Goal: Information Seeking & Learning: Understand process/instructions

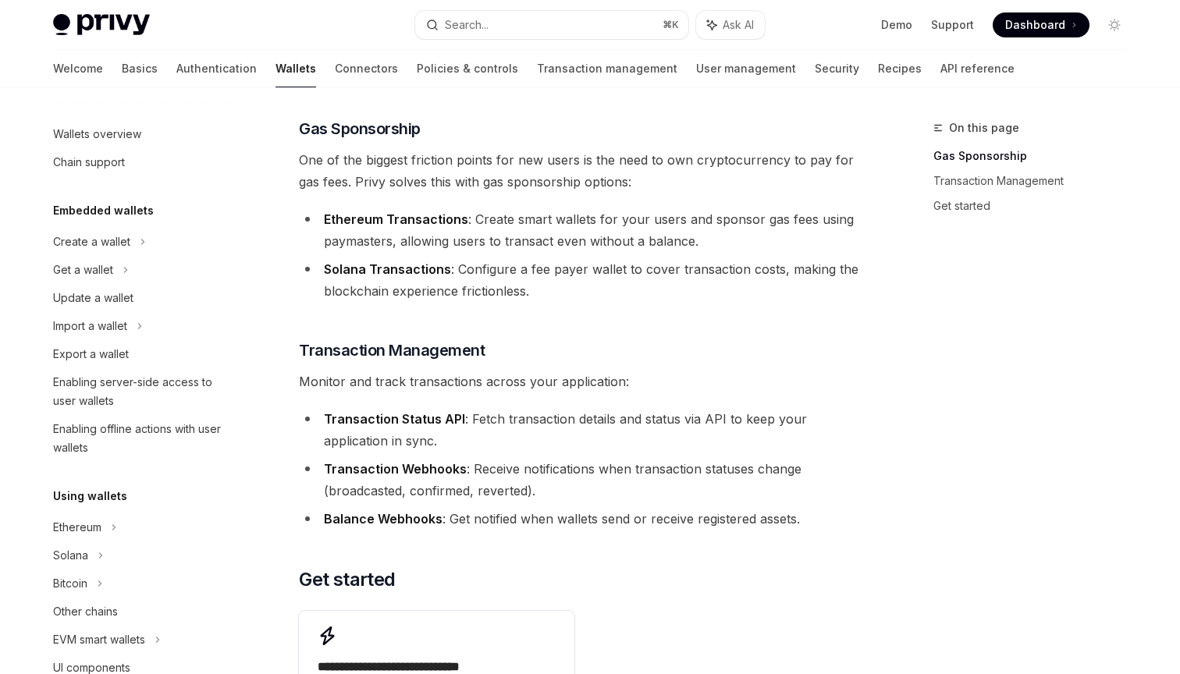
scroll to position [380, 0]
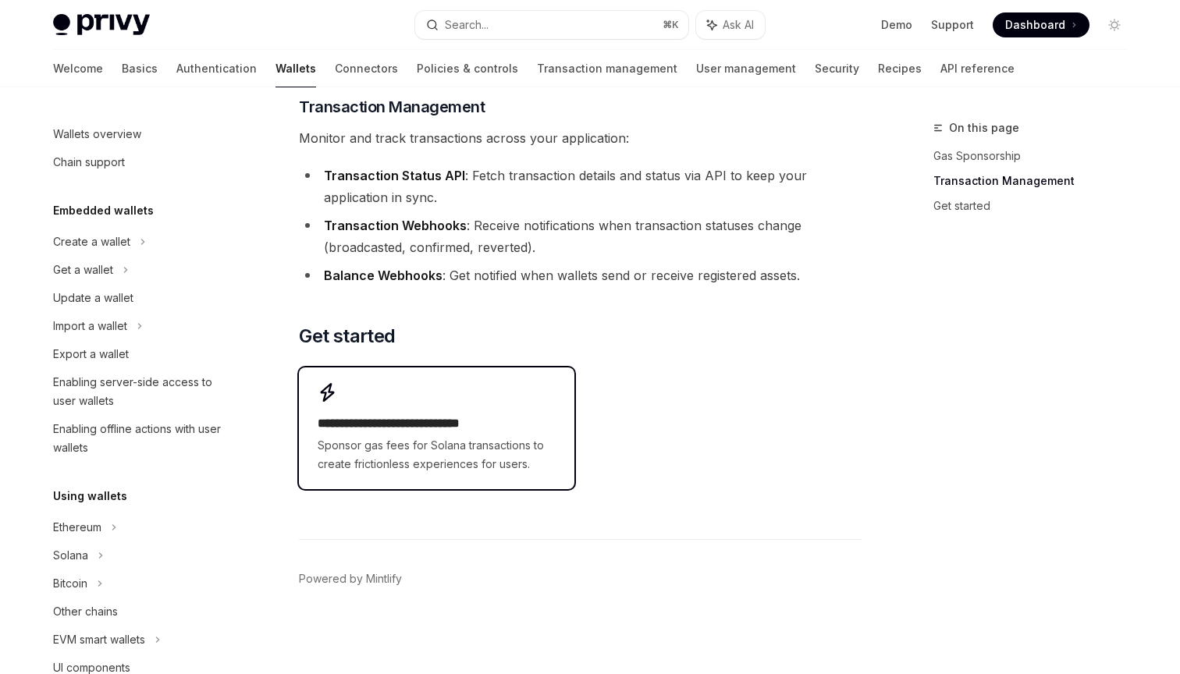
click at [404, 442] on span "Sponsor gas fees for Solana transactions to create frictionless experiences for…" at bounding box center [436, 454] width 237 height 37
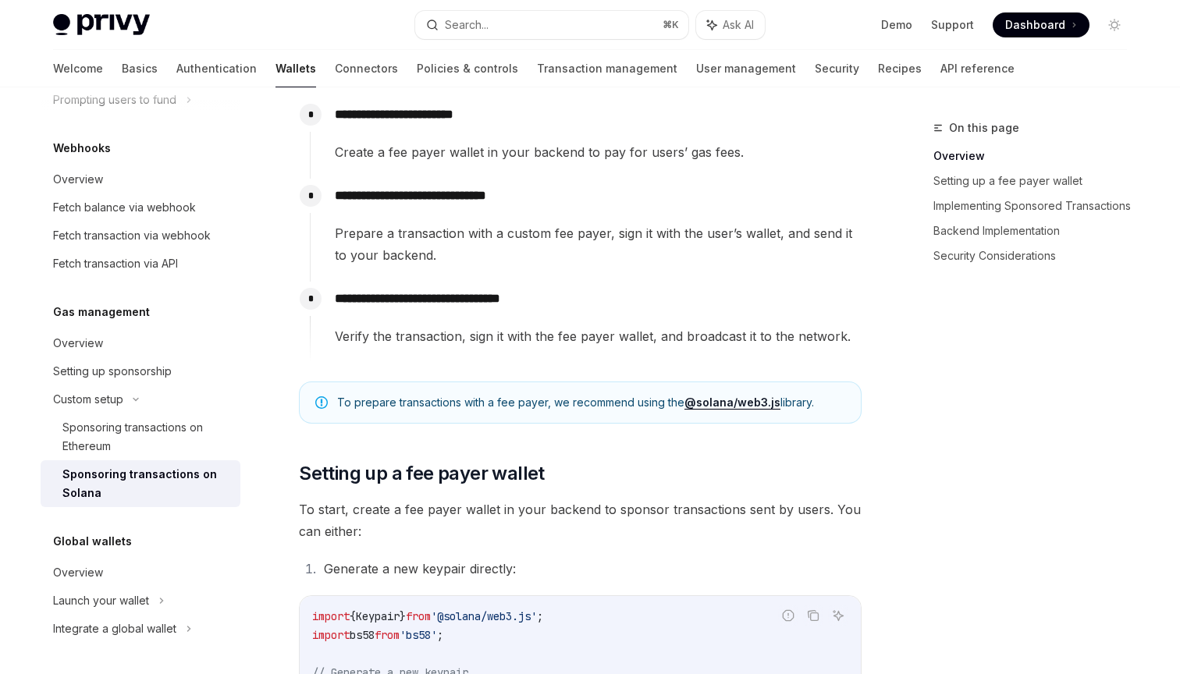
scroll to position [618, 0]
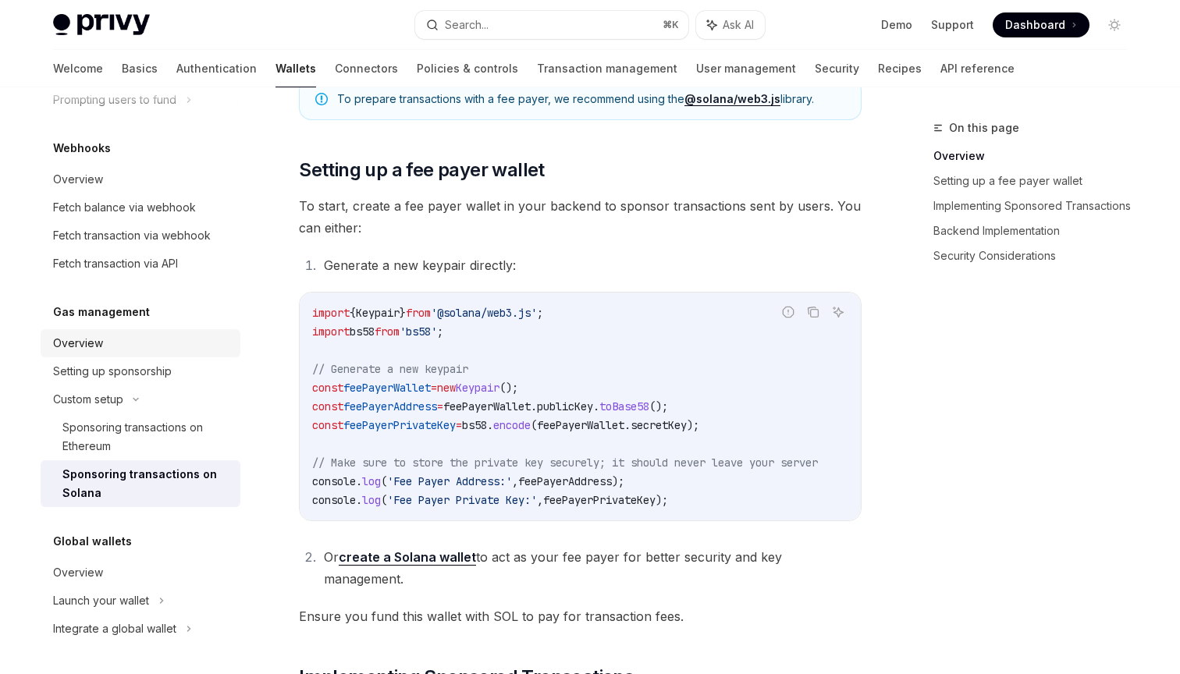
click at [169, 343] on div "Overview" at bounding box center [142, 343] width 178 height 19
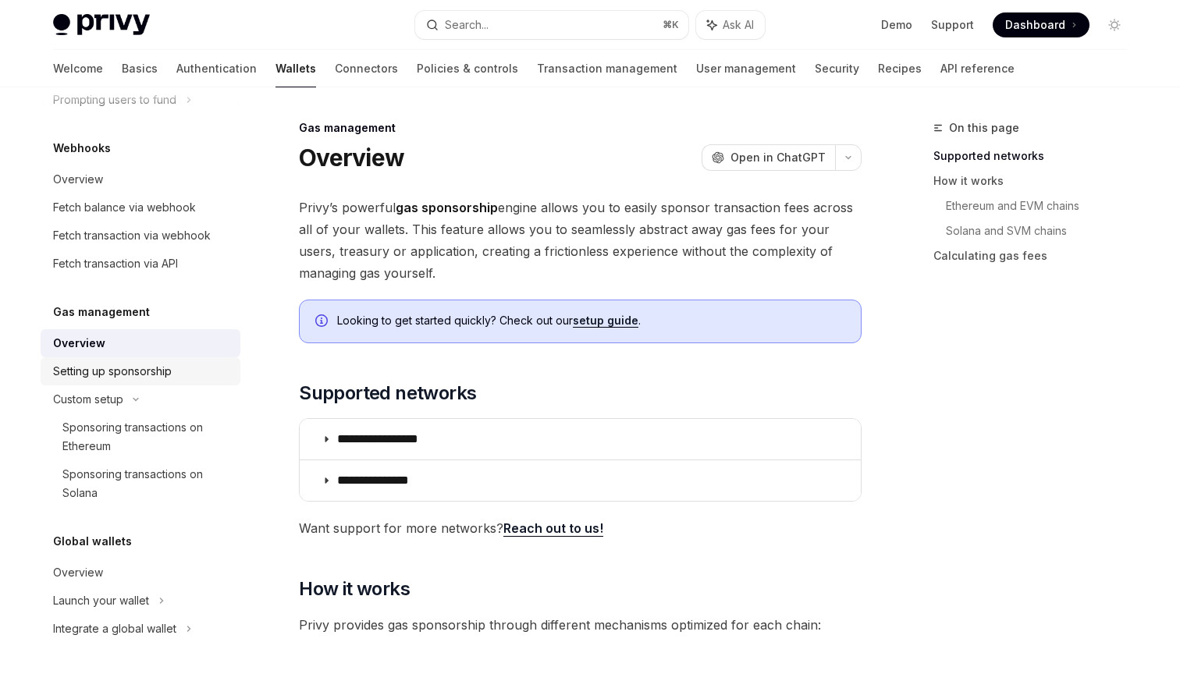
click at [179, 376] on div "Setting up sponsorship" at bounding box center [142, 371] width 178 height 19
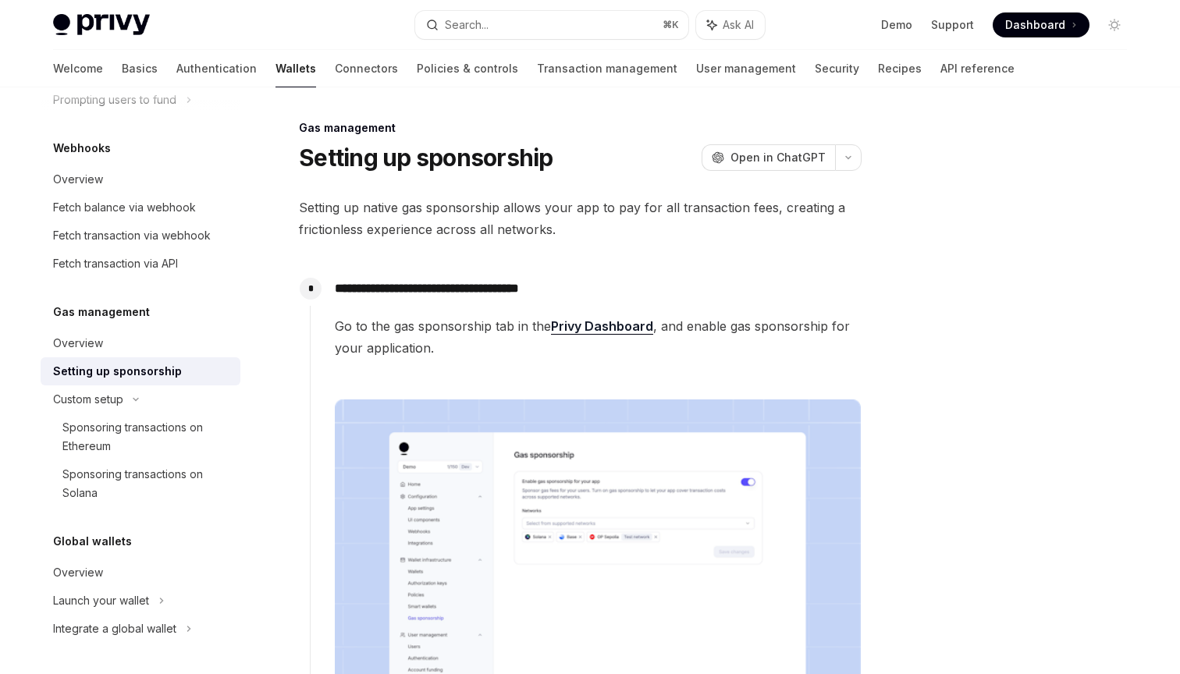
type textarea "*"
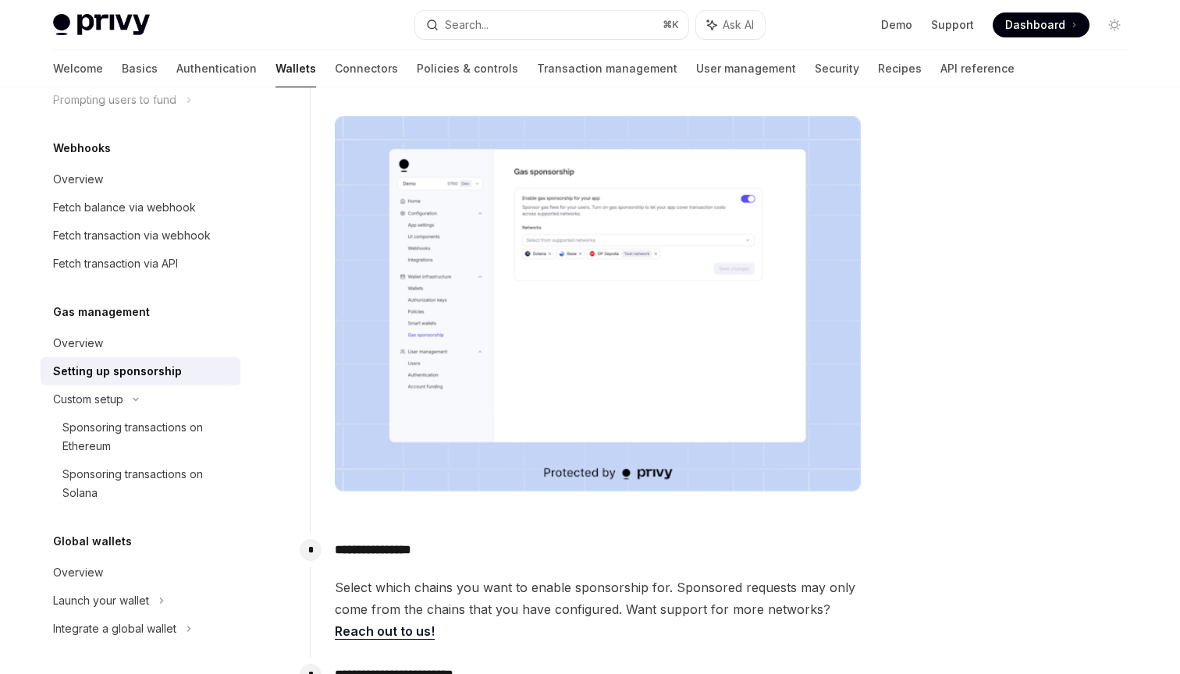
scroll to position [133, 0]
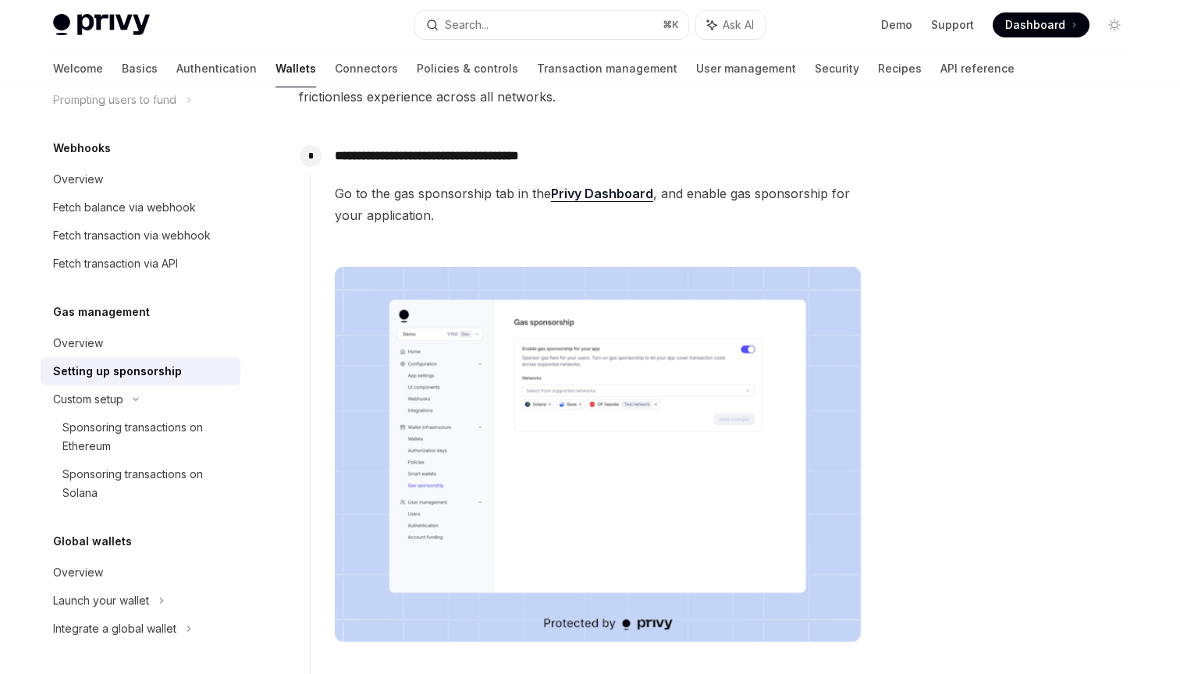
click at [598, 385] on img at bounding box center [598, 455] width 526 height 376
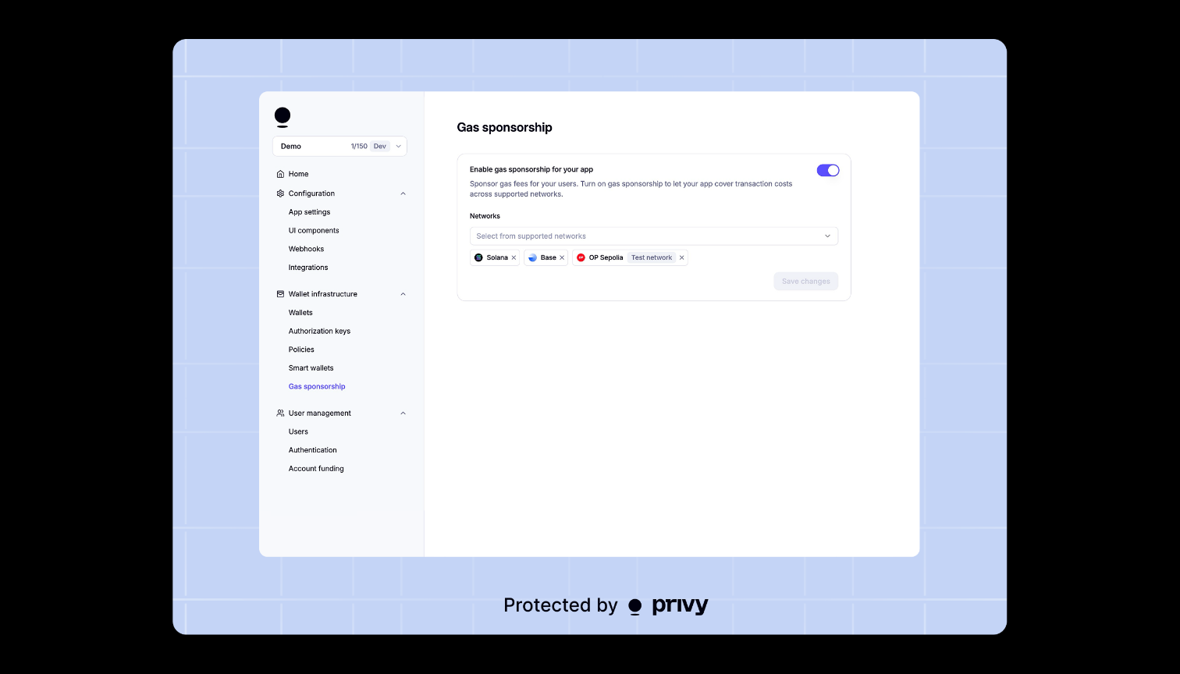
click at [598, 385] on img at bounding box center [590, 337] width 834 height 596
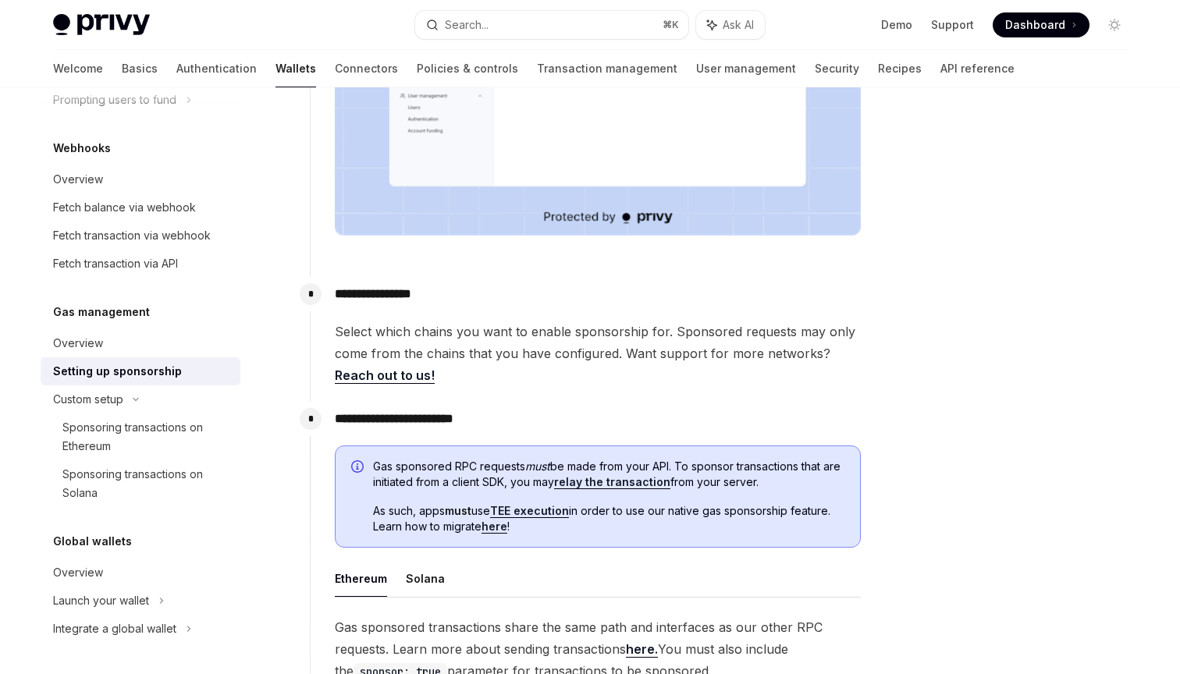
scroll to position [749, 0]
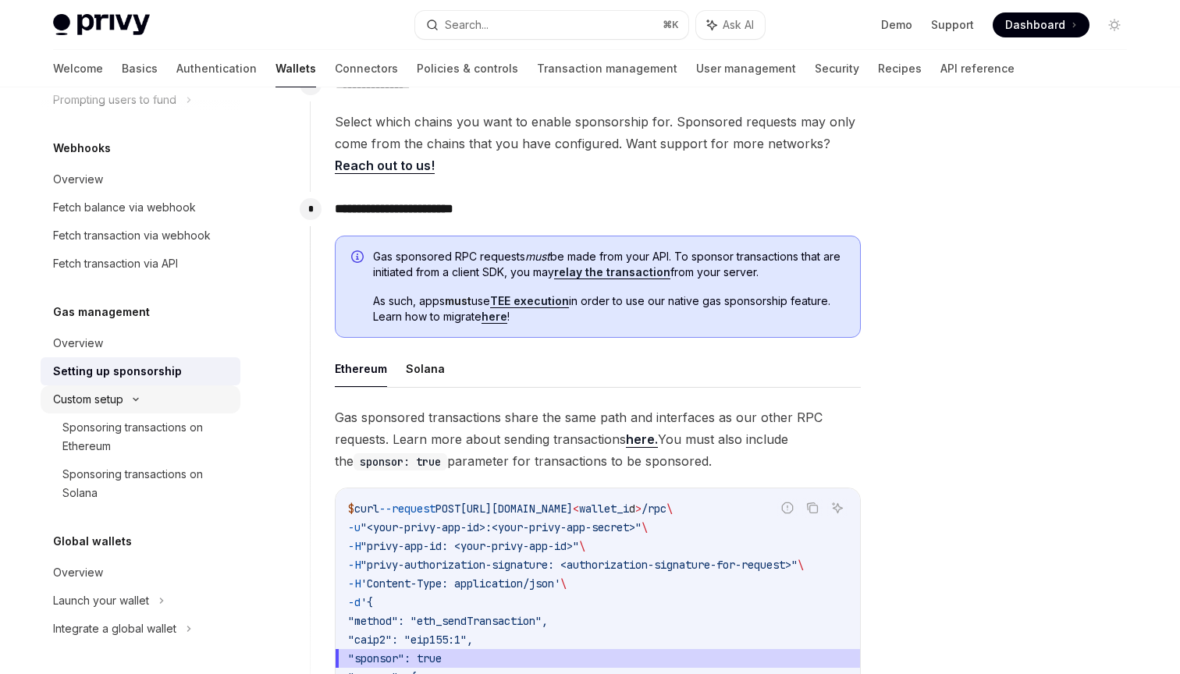
click at [118, 398] on div "Custom setup" at bounding box center [88, 399] width 70 height 19
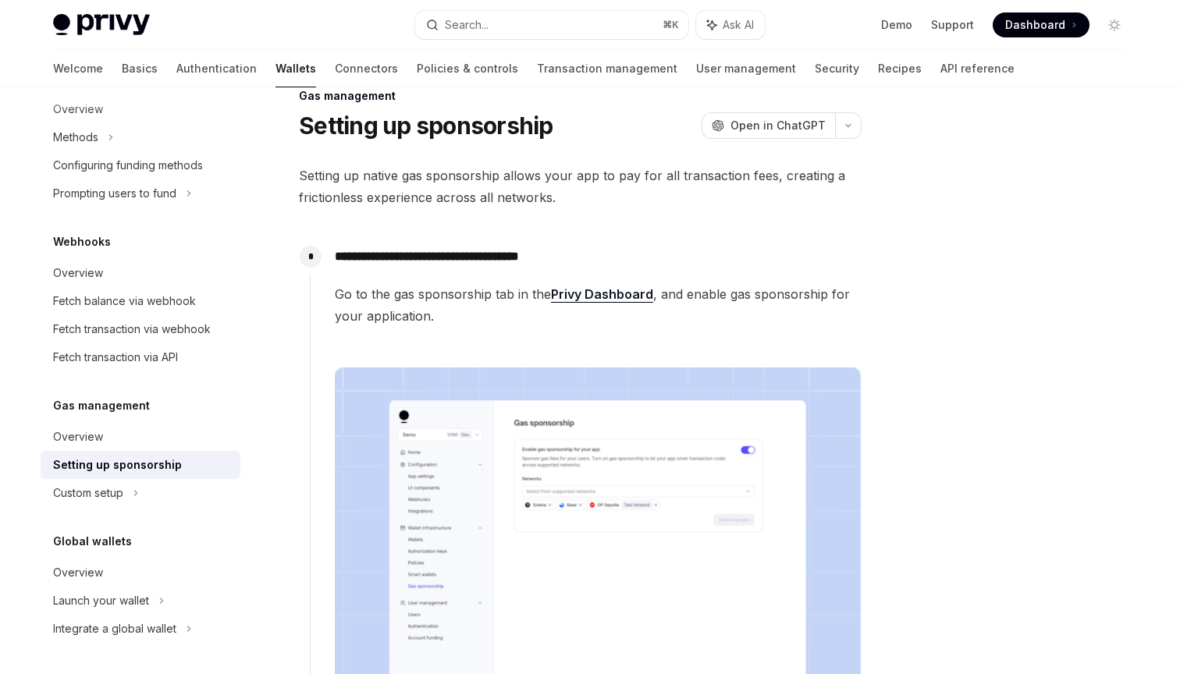
scroll to position [8, 0]
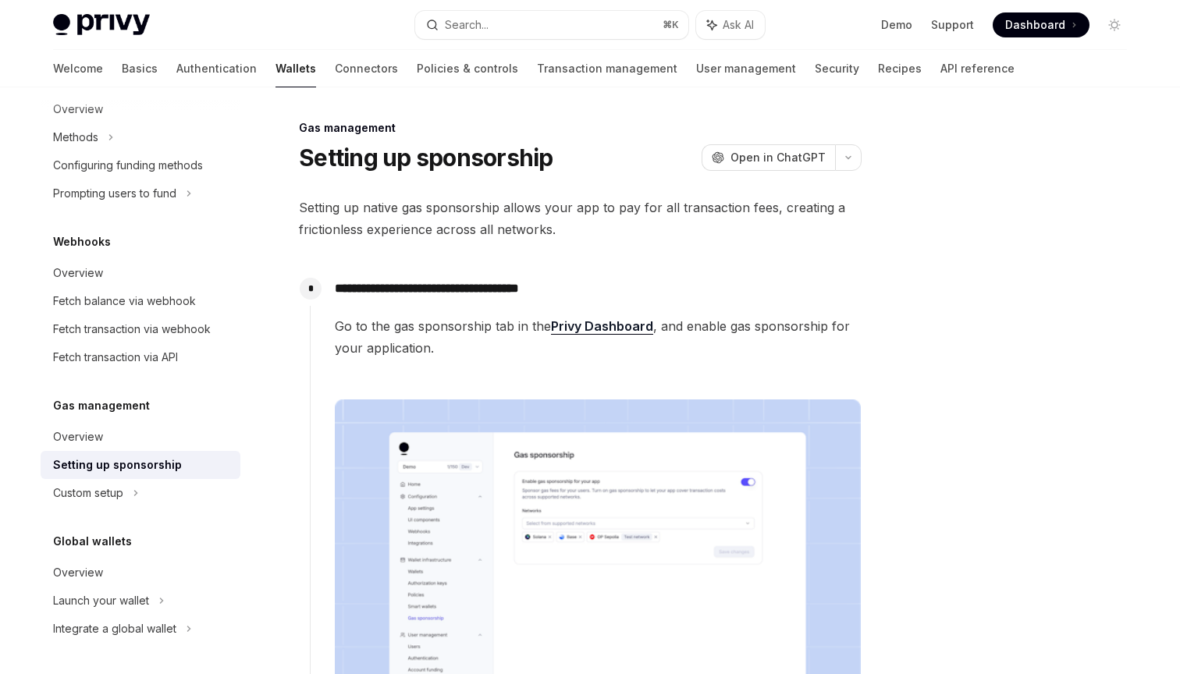
click at [583, 328] on link "Privy Dashboard" at bounding box center [602, 326] width 102 height 16
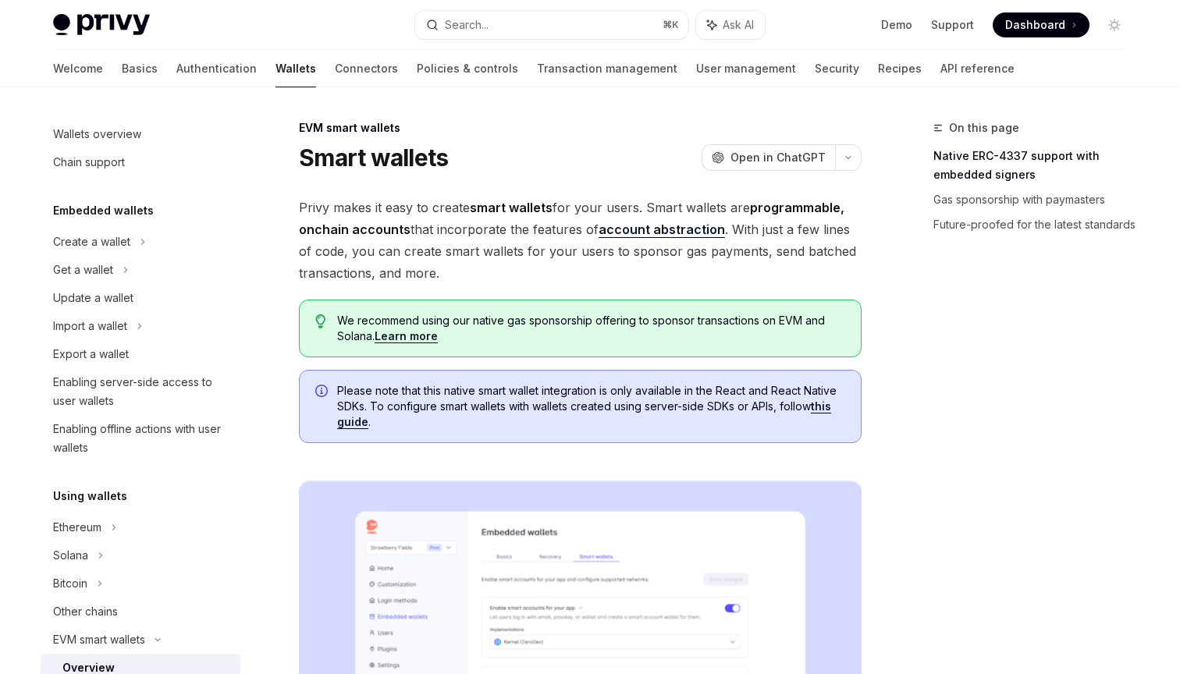
scroll to position [287, 0]
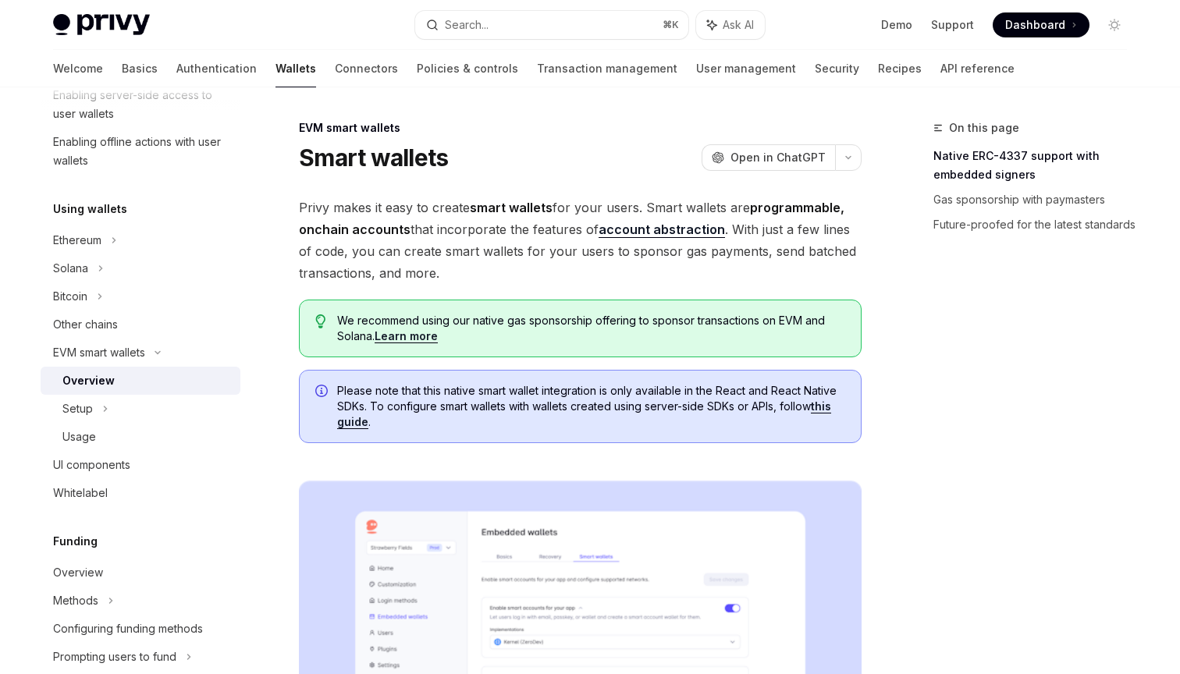
click at [666, 229] on link "account abstraction" at bounding box center [661, 230] width 126 height 16
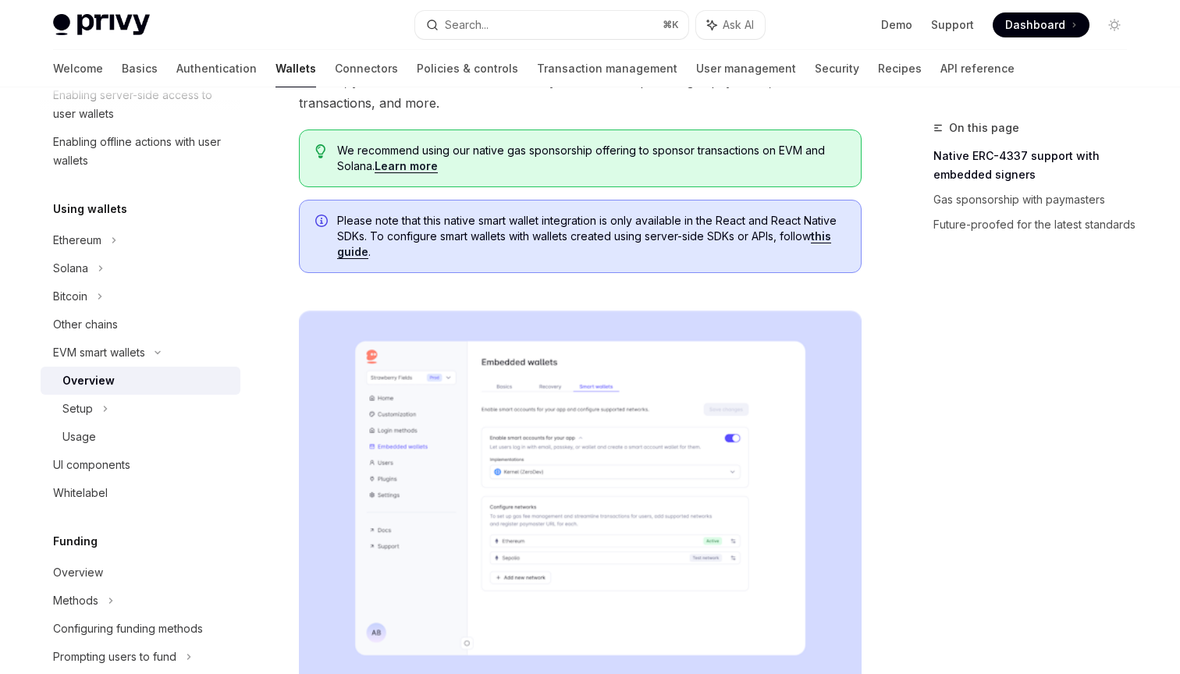
scroll to position [352, 0]
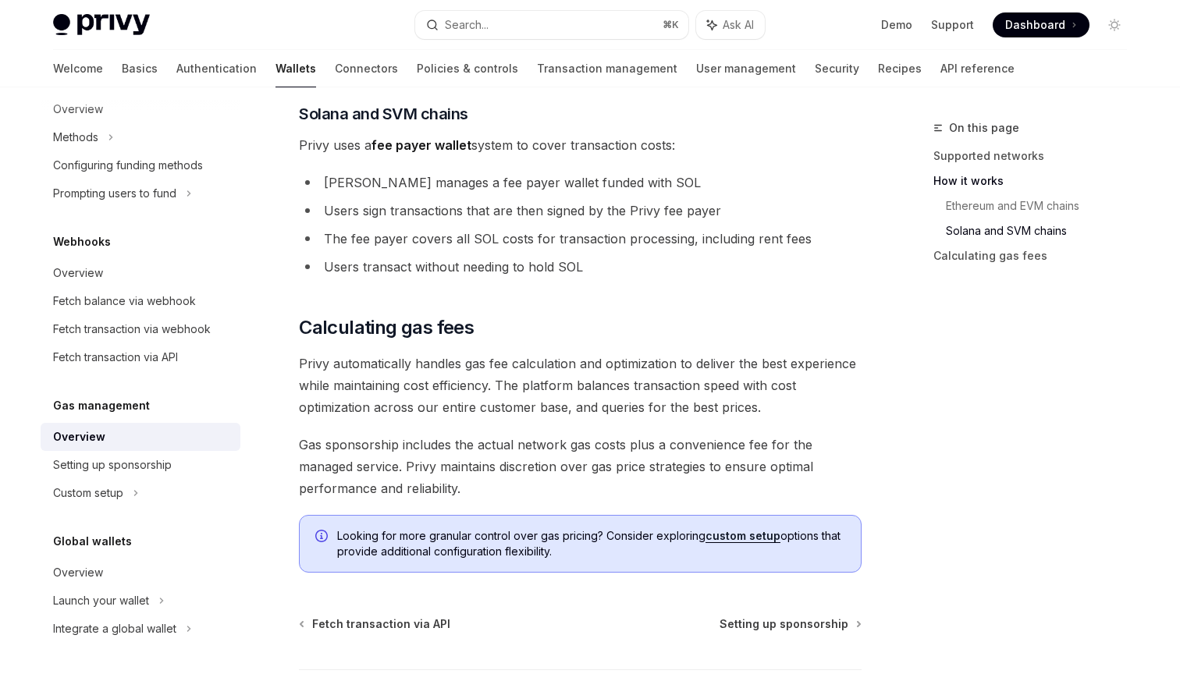
scroll to position [1162, 0]
